Goal: Information Seeking & Learning: Compare options

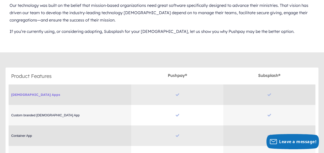
scroll to position [247, 0]
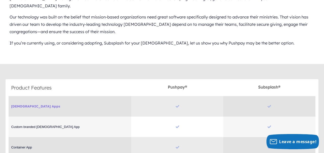
click at [21, 104] on span "Church Apps" at bounding box center [70, 106] width 118 height 4
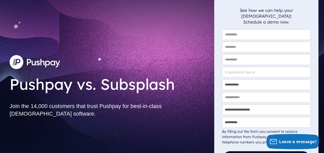
scroll to position [0, 0]
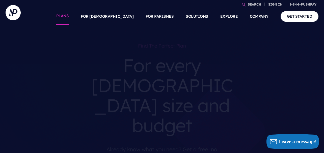
click at [69, 18] on link "PLANS" at bounding box center [62, 17] width 13 height 18
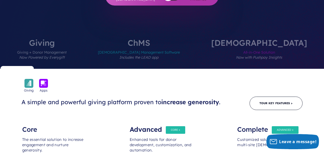
scroll to position [197, 0]
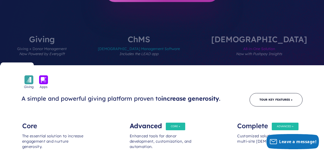
click at [184, 118] on div "Advanced" at bounding box center [162, 123] width 65 height 10
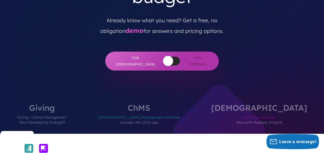
scroll to position [124, 0]
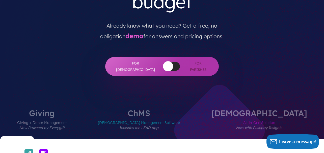
click at [162, 117] on span "Church Management Software Includes the LEAD app" at bounding box center [139, 128] width 82 height 22
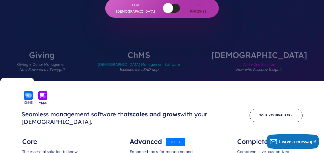
scroll to position [178, 0]
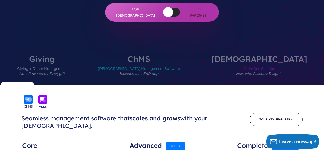
click at [226, 63] on span "All-in-One Solution Now with Pushpay Insights" at bounding box center [260, 74] width 96 height 22
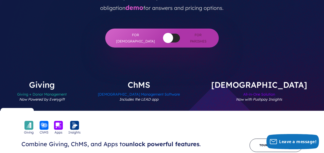
scroll to position [157, 0]
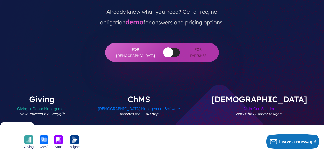
click at [163, 95] on label "ChMS Church Management Software Includes the LEAD app" at bounding box center [139, 110] width 112 height 30
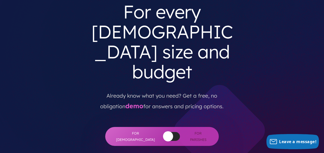
scroll to position [49, 0]
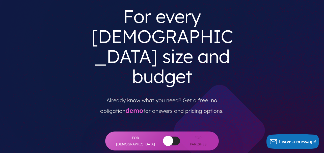
click at [164, 136] on div at bounding box center [172, 140] width 17 height 9
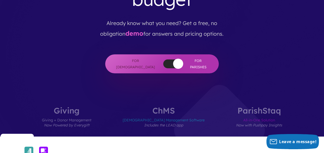
scroll to position [124, 0]
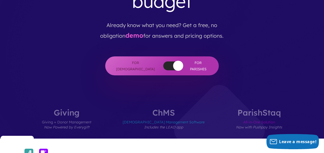
click at [164, 61] on div at bounding box center [172, 65] width 17 height 9
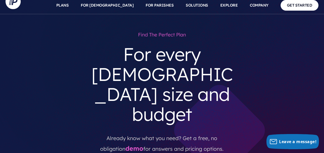
scroll to position [0, 0]
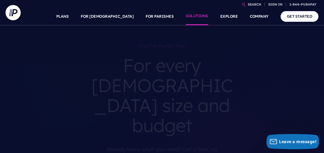
click at [197, 18] on link "SOLUTIONS" at bounding box center [197, 17] width 22 height 18
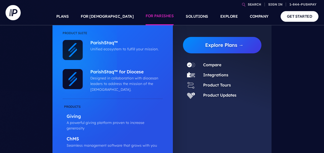
click at [165, 17] on link "FOR PARISHES" at bounding box center [160, 17] width 28 height 18
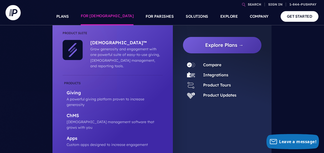
click at [117, 19] on link "FOR [DEMOGRAPHIC_DATA]" at bounding box center [107, 17] width 53 height 18
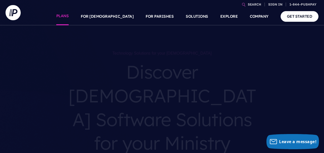
click at [69, 15] on link "PLANS" at bounding box center [62, 17] width 13 height 18
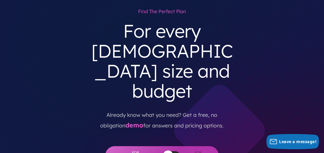
scroll to position [36, 0]
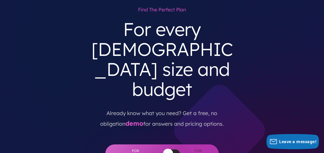
click at [163, 149] on button "button" at bounding box center [168, 154] width 10 height 10
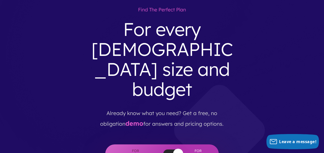
click at [173, 149] on button "button" at bounding box center [178, 154] width 10 height 10
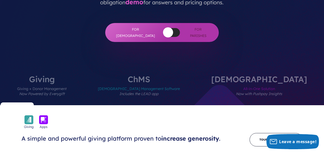
scroll to position [180, 0]
